Goal: Entertainment & Leisure: Consume media (video, audio)

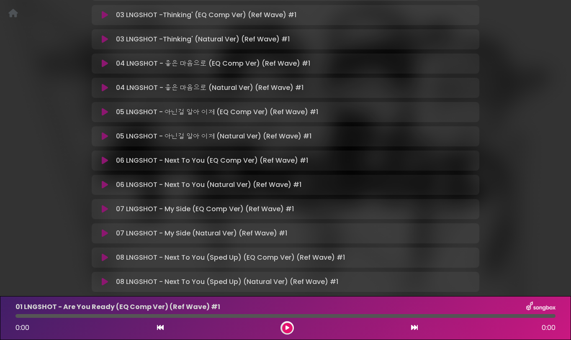
scroll to position [262, 0]
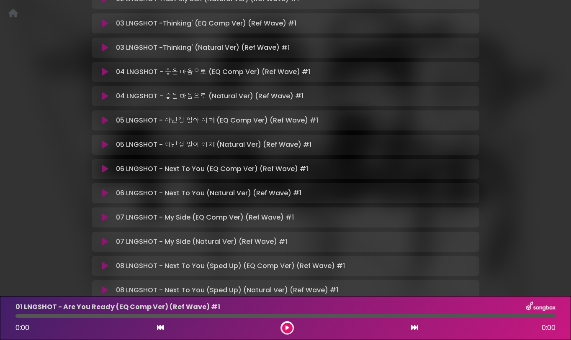
click at [105, 122] on icon at bounding box center [105, 120] width 6 height 8
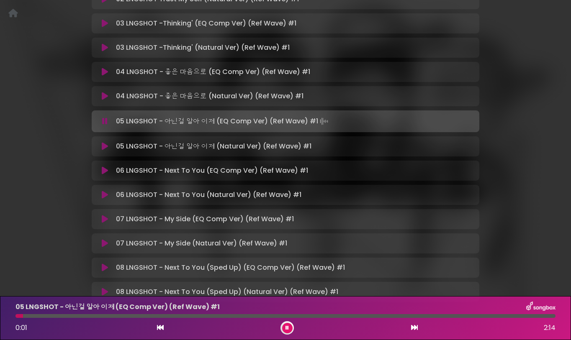
click at [49, 315] on div at bounding box center [285, 316] width 540 height 4
click at [89, 315] on div at bounding box center [285, 316] width 540 height 4
click at [106, 218] on icon at bounding box center [105, 219] width 6 height 8
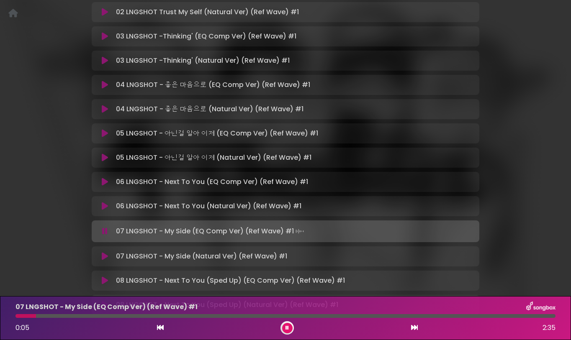
scroll to position [230, 0]
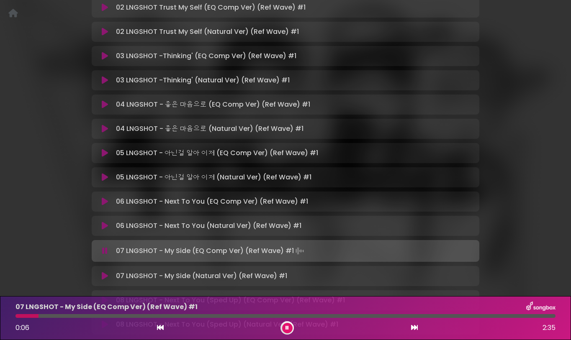
click at [123, 313] on div "07 LNGSHOT - My Side (EQ Comp Ver) (Ref Wave) #1 0:06 2:35" at bounding box center [285, 318] width 550 height 33
click at [121, 315] on div at bounding box center [285, 316] width 540 height 4
click at [286, 328] on icon at bounding box center [286, 327] width 3 height 5
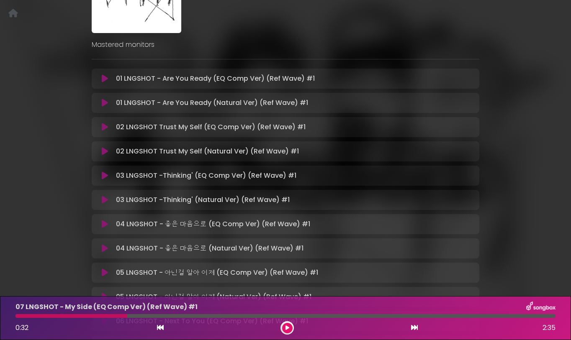
scroll to position [190, 0]
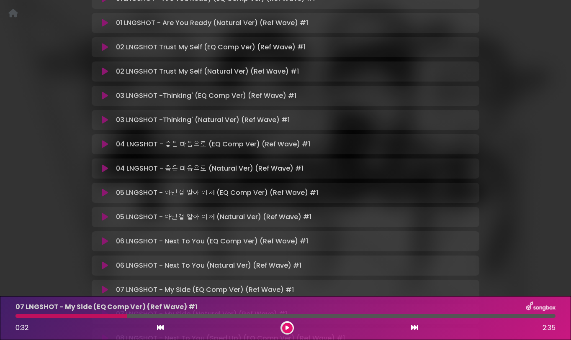
click at [119, 316] on div at bounding box center [71, 316] width 112 height 4
click at [124, 318] on div "07 LNGSHOT - My Side (EQ Comp Ver) (Ref Wave) #1 0:32 2:35" at bounding box center [285, 318] width 550 height 33
click at [281, 325] on div at bounding box center [286, 327] width 13 height 13
click at [286, 326] on icon at bounding box center [287, 327] width 4 height 5
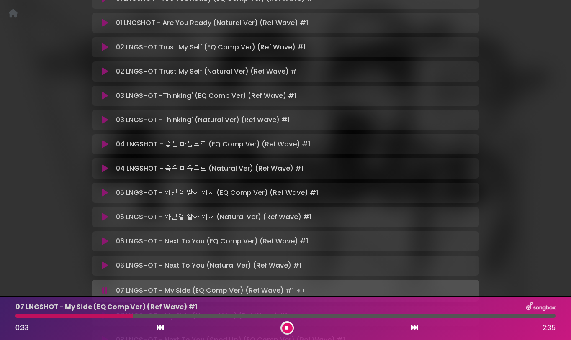
click at [289, 327] on button at bounding box center [287, 328] width 10 height 10
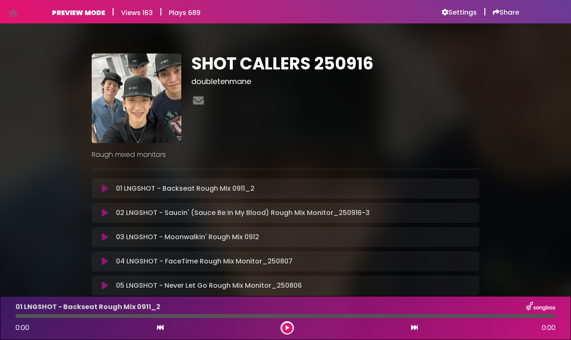
scroll to position [31, 0]
